Goal: Task Accomplishment & Management: Use online tool/utility

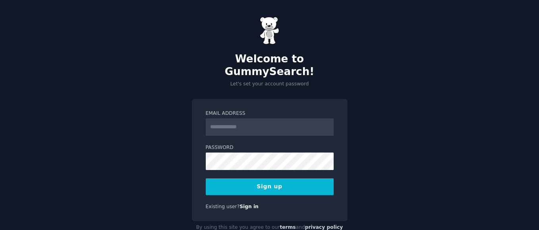
click at [264, 118] on input "Email Address" at bounding box center [270, 126] width 128 height 17
type input "**********"
click at [285, 178] on button "Sign up" at bounding box center [270, 186] width 128 height 17
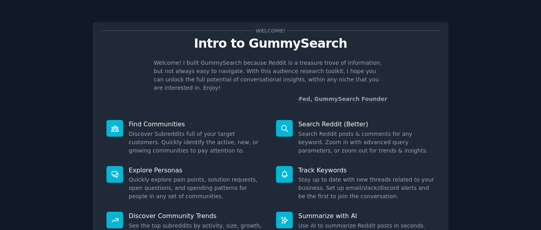
click at [202, 84] on div "Welcome! I built GummySearch because Reddit is a treasure trove of information,…" at bounding box center [270, 81] width 339 height 44
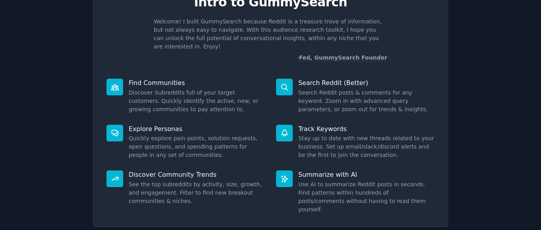
scroll to position [43, 0]
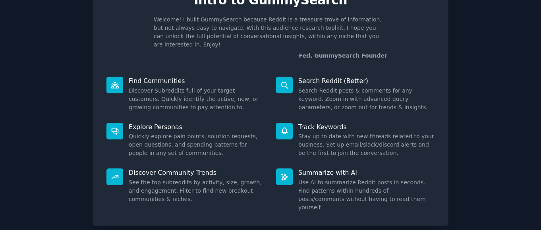
click at [288, 124] on div at bounding box center [284, 131] width 17 height 17
click at [312, 123] on p "Track Keywords" at bounding box center [366, 127] width 136 height 8
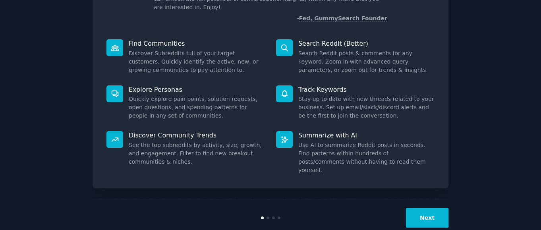
click at [426, 208] on button "Next" at bounding box center [427, 217] width 43 height 19
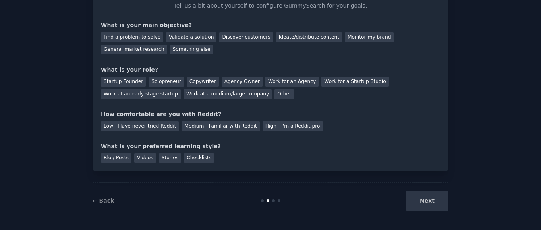
scroll to position [22, 0]
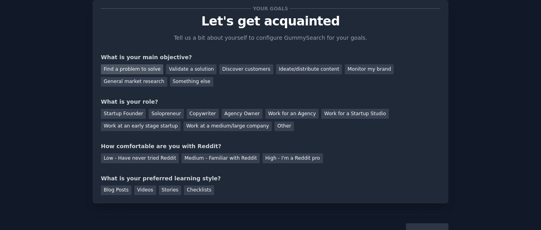
click at [141, 68] on div "Find a problem to solve" at bounding box center [132, 69] width 62 height 10
click at [179, 68] on div "Validate a solution" at bounding box center [191, 69] width 50 height 10
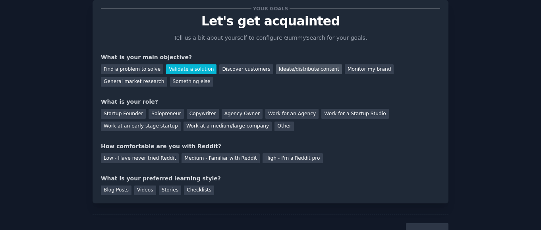
click at [283, 67] on div "Ideate/distribute content" at bounding box center [309, 69] width 66 height 10
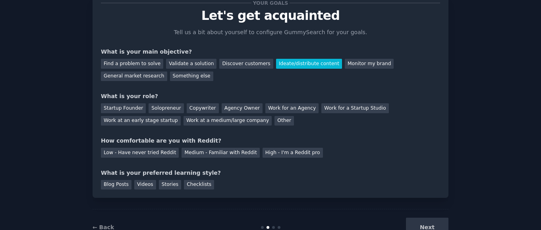
scroll to position [29, 0]
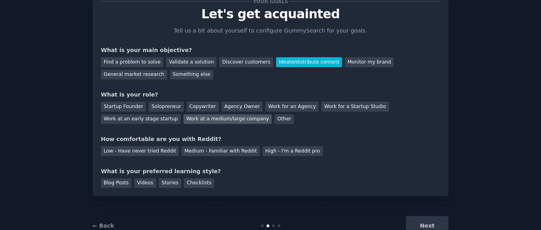
click at [238, 120] on div "Work at a medium/large company" at bounding box center [228, 119] width 88 height 10
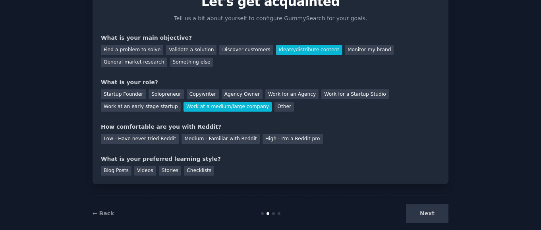
scroll to position [54, 0]
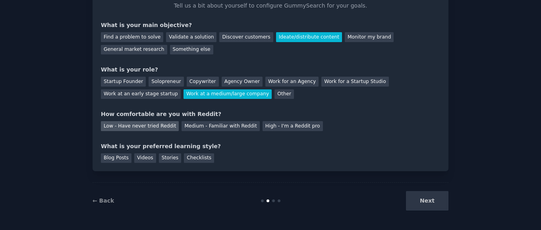
click at [149, 125] on div "Low - Have never tried Reddit" at bounding box center [140, 126] width 78 height 10
click at [151, 160] on div "Videos" at bounding box center [145, 158] width 22 height 10
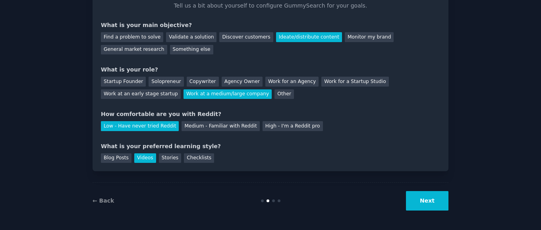
click at [431, 200] on button "Next" at bounding box center [427, 200] width 43 height 19
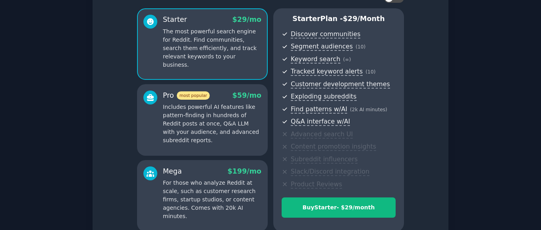
scroll to position [140, 0]
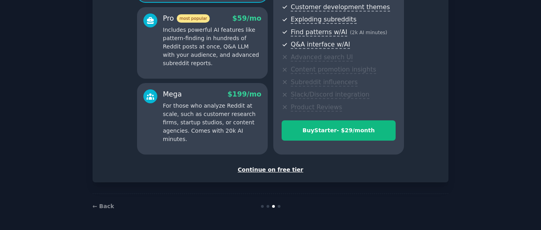
click at [286, 171] on div "Continue on free tier" at bounding box center [270, 170] width 339 height 8
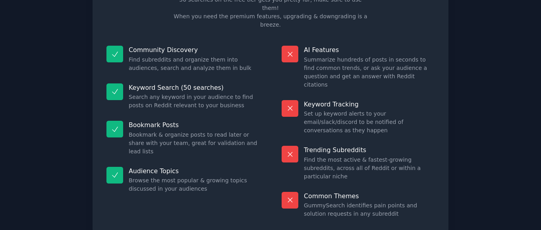
scroll to position [79, 0]
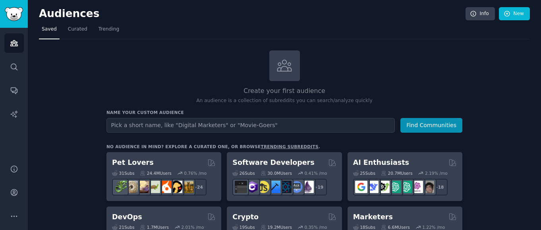
scroll to position [3, 0]
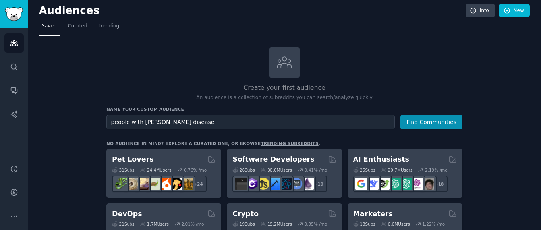
drag, startPoint x: 195, startPoint y: 122, endPoint x: 109, endPoint y: 123, distance: 85.4
click at [109, 123] on input "people with [PERSON_NAME] disease" at bounding box center [250, 122] width 288 height 15
type input "biology students"
click at [433, 118] on button "Find Communities" at bounding box center [431, 122] width 62 height 15
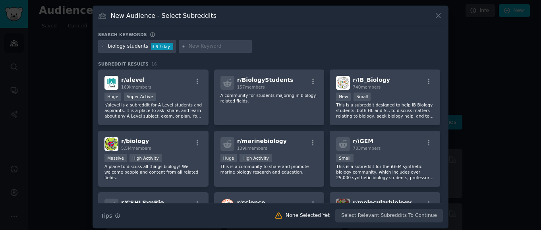
click at [224, 46] on input "text" at bounding box center [219, 46] width 60 height 7
type input "[PERSON_NAME] diseases"
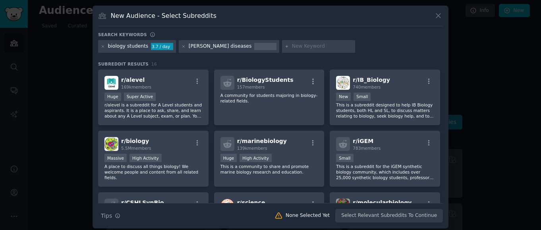
scroll to position [4, 0]
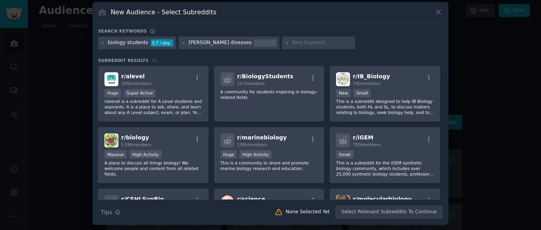
click at [192, 57] on div "Search keywords biology students 3.7 / day [PERSON_NAME] diseases Subreddit Res…" at bounding box center [270, 123] width 345 height 191
click at [210, 45] on div "[PERSON_NAME] diseases" at bounding box center [220, 42] width 63 height 7
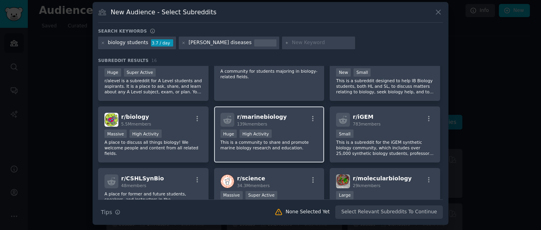
scroll to position [22, 0]
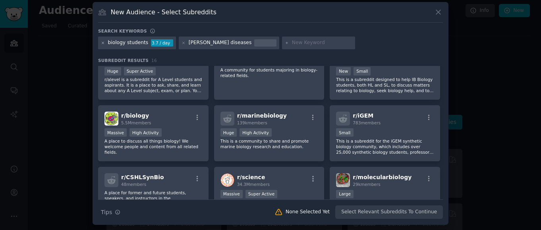
click at [101, 41] on icon at bounding box center [103, 43] width 4 height 4
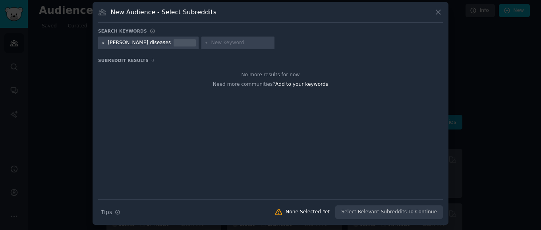
click at [101, 43] on icon at bounding box center [103, 43] width 4 height 4
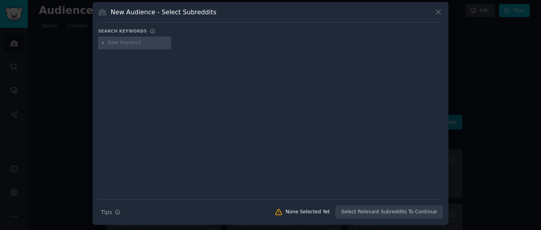
click at [115, 44] on input "text" at bounding box center [138, 42] width 60 height 7
type input "biology students"
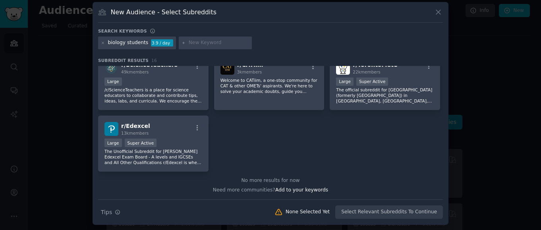
scroll to position [251, 0]
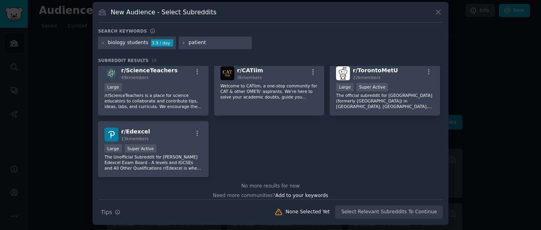
type input "patients"
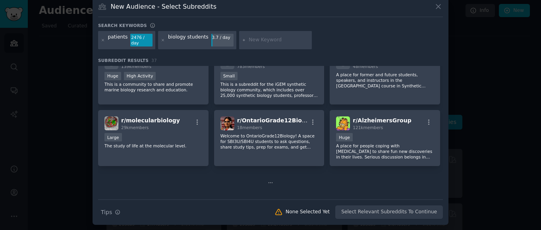
scroll to position [243, 0]
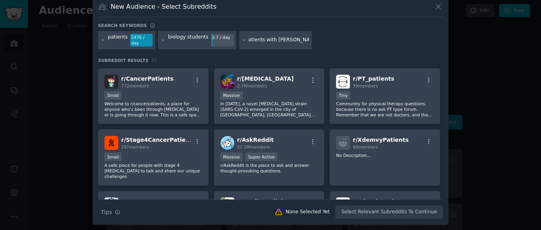
type input "patients with [PERSON_NAME] desease"
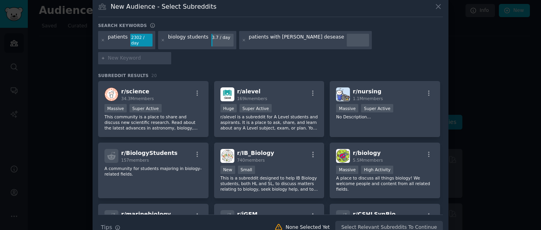
click at [298, 38] on div "patients with [PERSON_NAME] desease" at bounding box center [296, 40] width 95 height 13
click at [291, 38] on div "patients with [PERSON_NAME] desease" at bounding box center [296, 40] width 95 height 13
click at [243, 40] on icon at bounding box center [244, 40] width 2 height 2
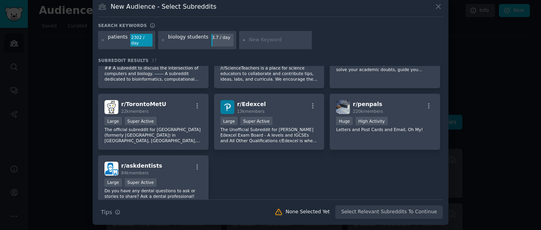
scroll to position [669, 0]
